Goal: Task Accomplishment & Management: Use online tool/utility

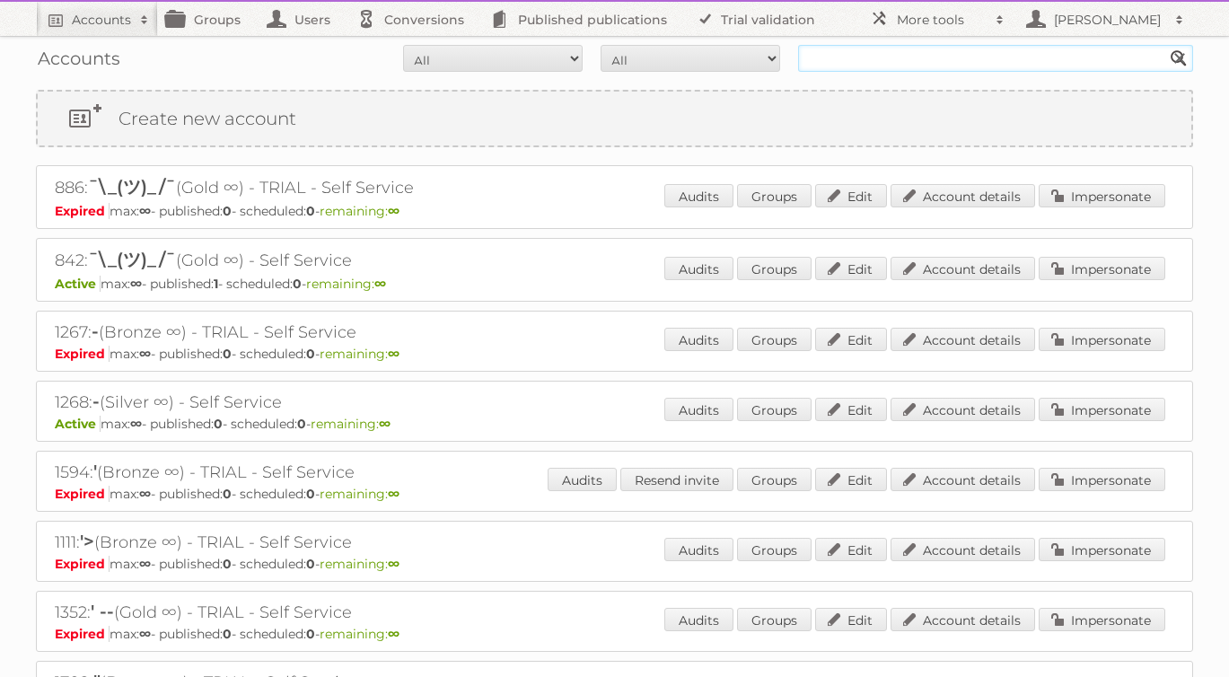
click at [864, 64] on input "text" at bounding box center [995, 58] width 395 height 27
type input "rodware"
click at [1165, 45] on input "Search" at bounding box center [1178, 58] width 27 height 27
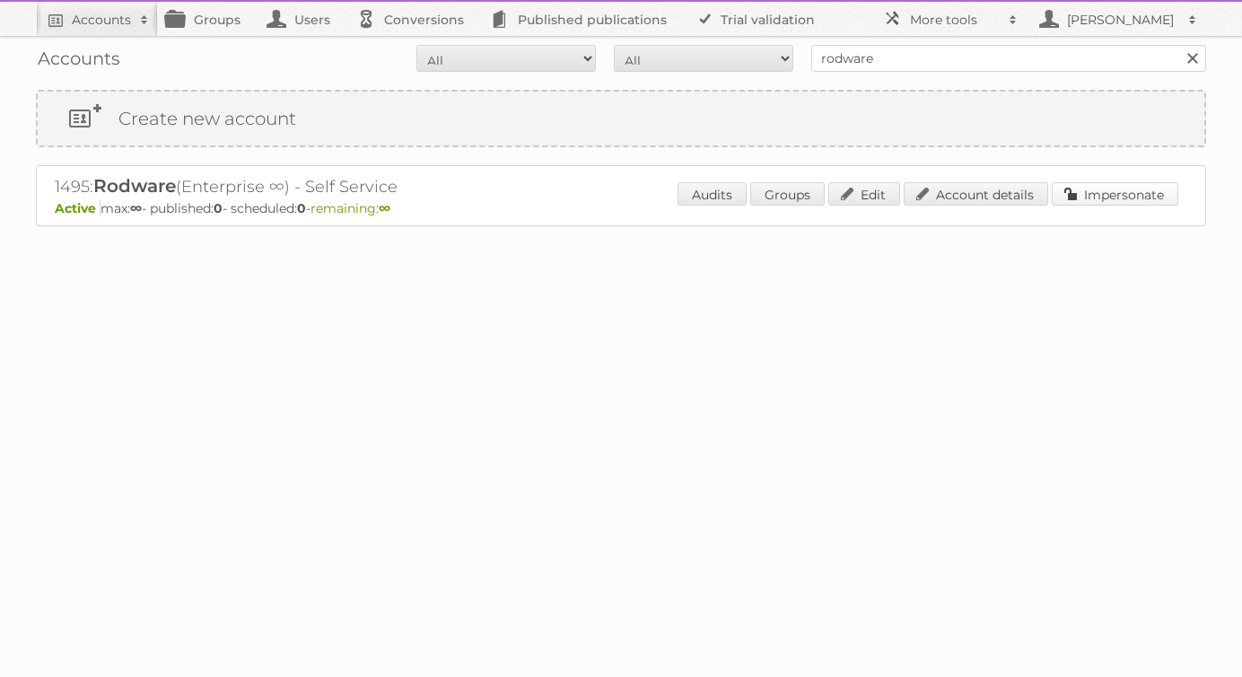
click at [1111, 197] on link "Impersonate" at bounding box center [1115, 193] width 127 height 23
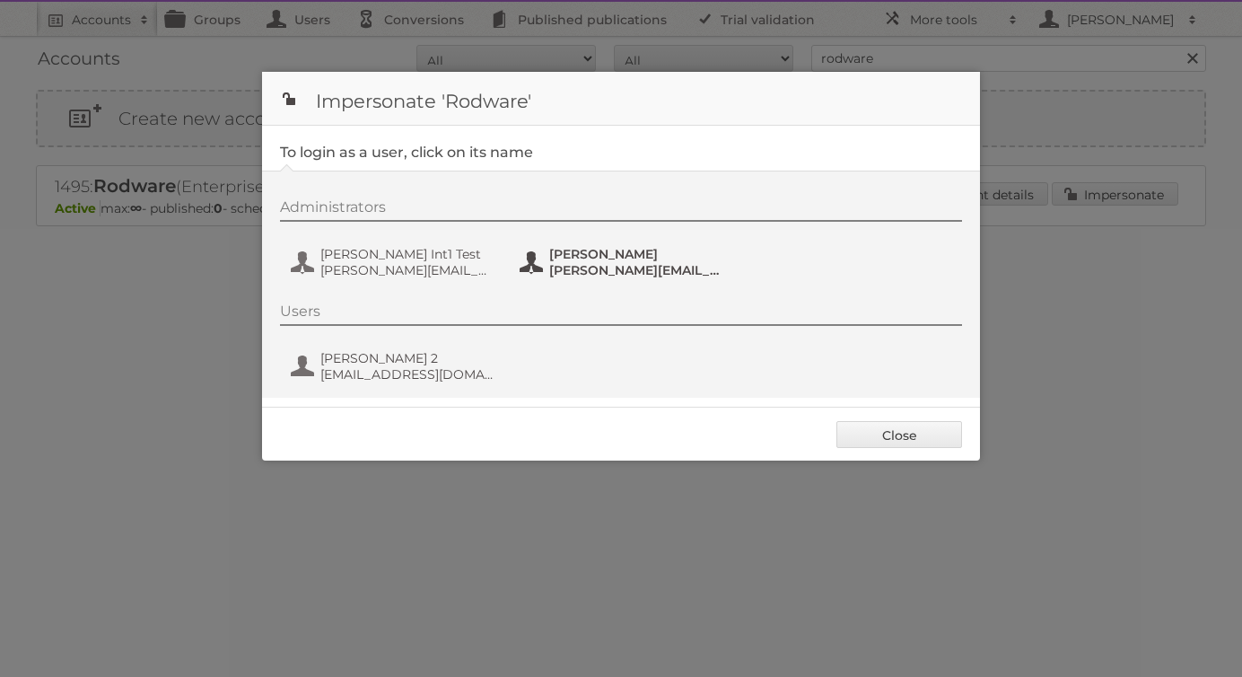
click at [595, 250] on span "[PERSON_NAME]" at bounding box center [636, 254] width 174 height 16
